Goal: Find specific page/section: Find specific page/section

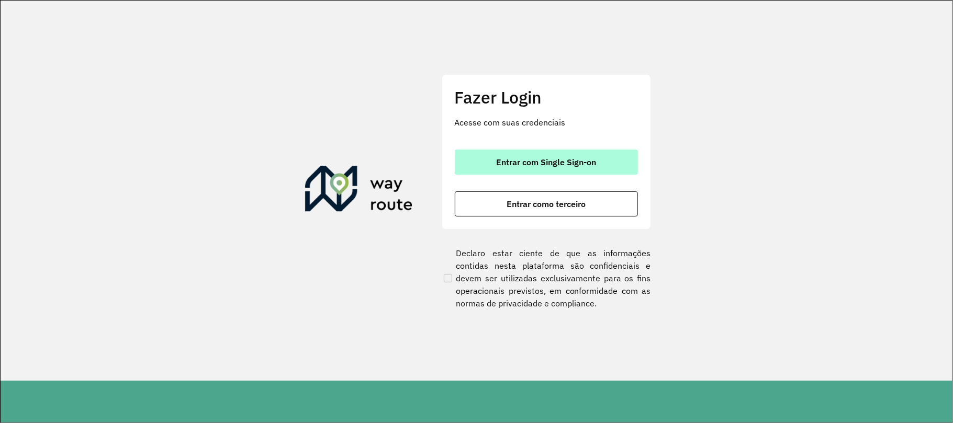
click at [571, 166] on span "Entrar com Single Sign-on" at bounding box center [546, 162] width 100 height 8
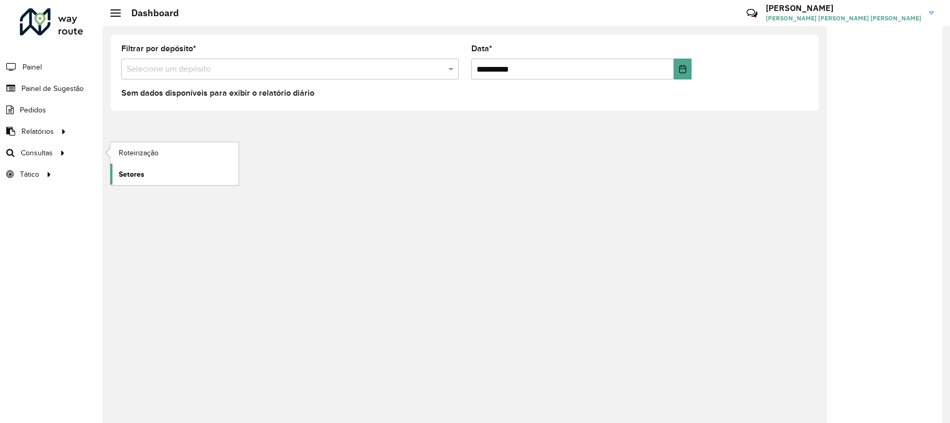
click at [134, 172] on span "Setores" at bounding box center [132, 174] width 26 height 11
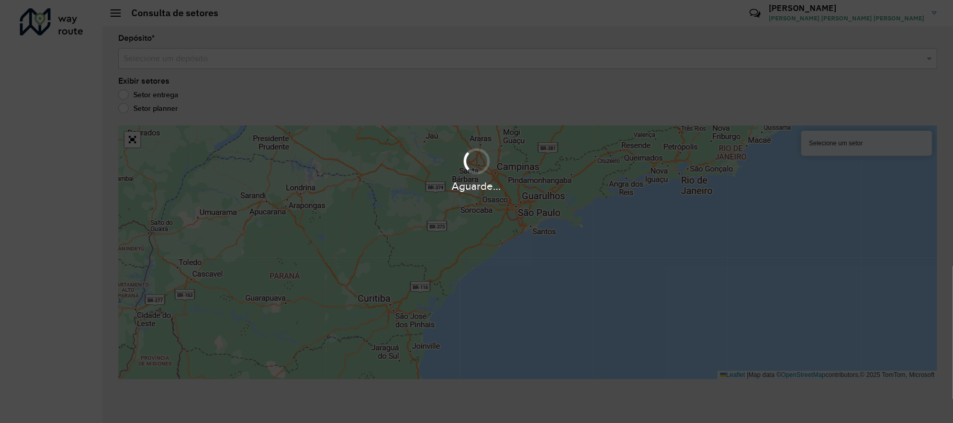
click at [233, 66] on div "Aguarde..." at bounding box center [476, 211] width 953 height 423
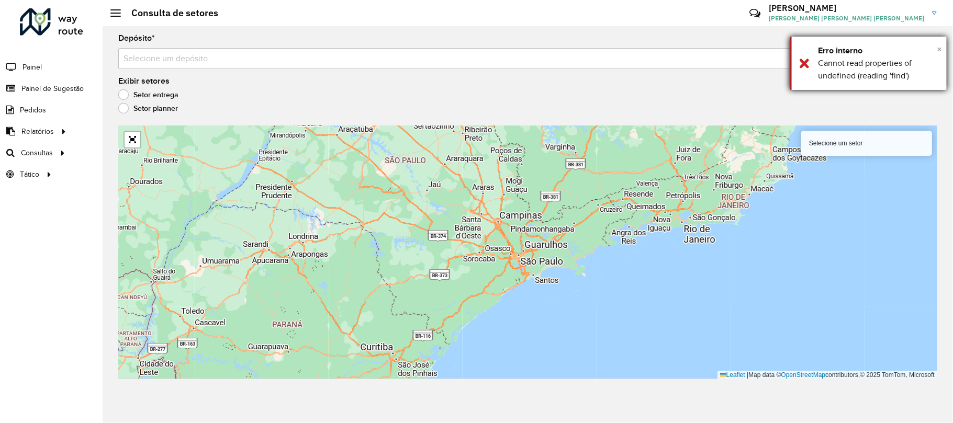
click at [937, 47] on span "×" at bounding box center [939, 49] width 5 height 12
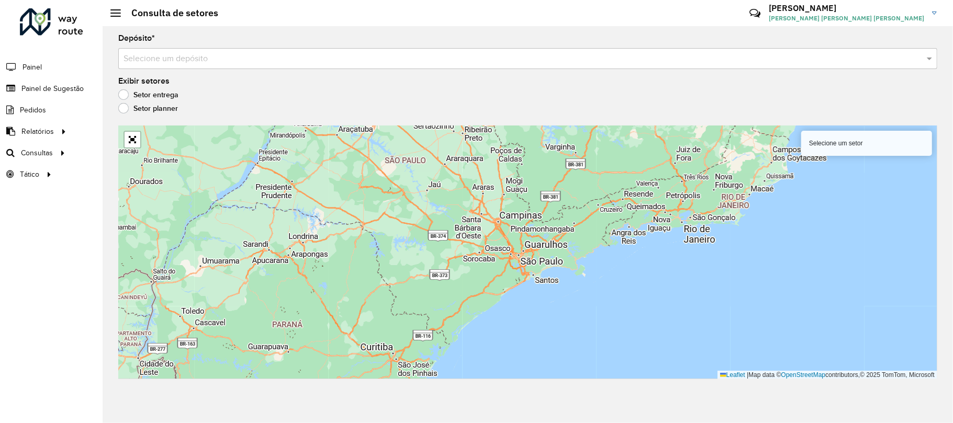
click at [477, 65] on div "Selecione um depósito" at bounding box center [527, 58] width 819 height 21
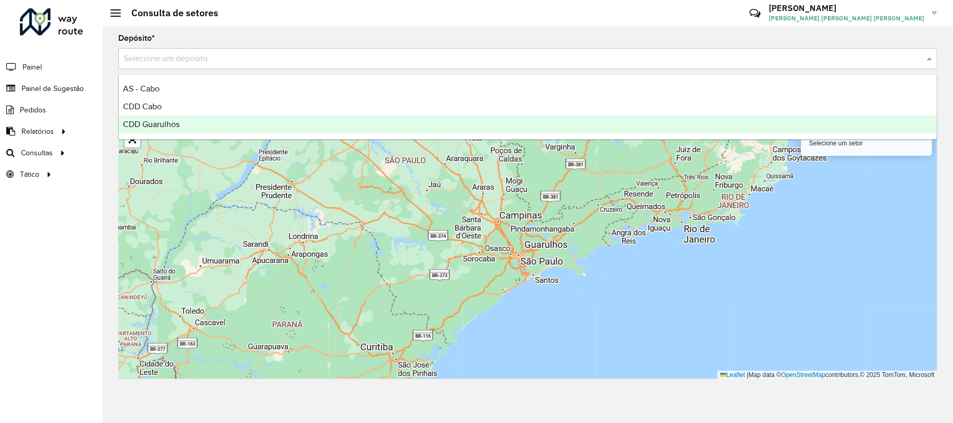
click at [142, 126] on span "CDD Guarulhos" at bounding box center [151, 124] width 57 height 9
